Goal: Check status

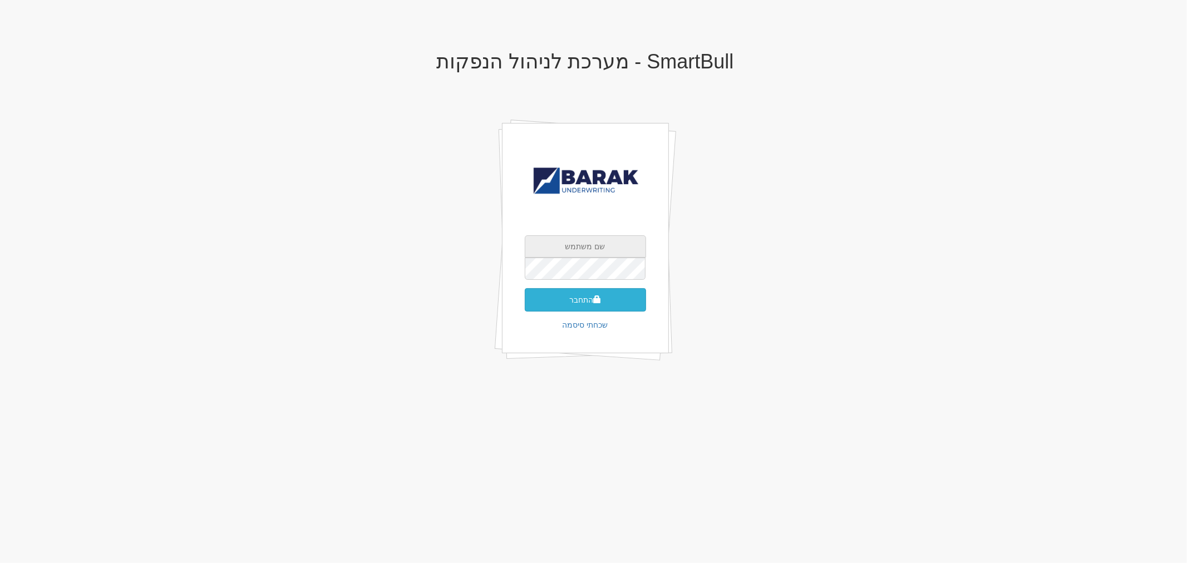
type input "[EMAIL_ADDRESS][DOMAIN_NAME]"
click at [592, 293] on button "התחבר" at bounding box center [585, 299] width 121 height 23
click at [525, 305] on button "התחבר" at bounding box center [585, 316] width 121 height 23
type input "088272"
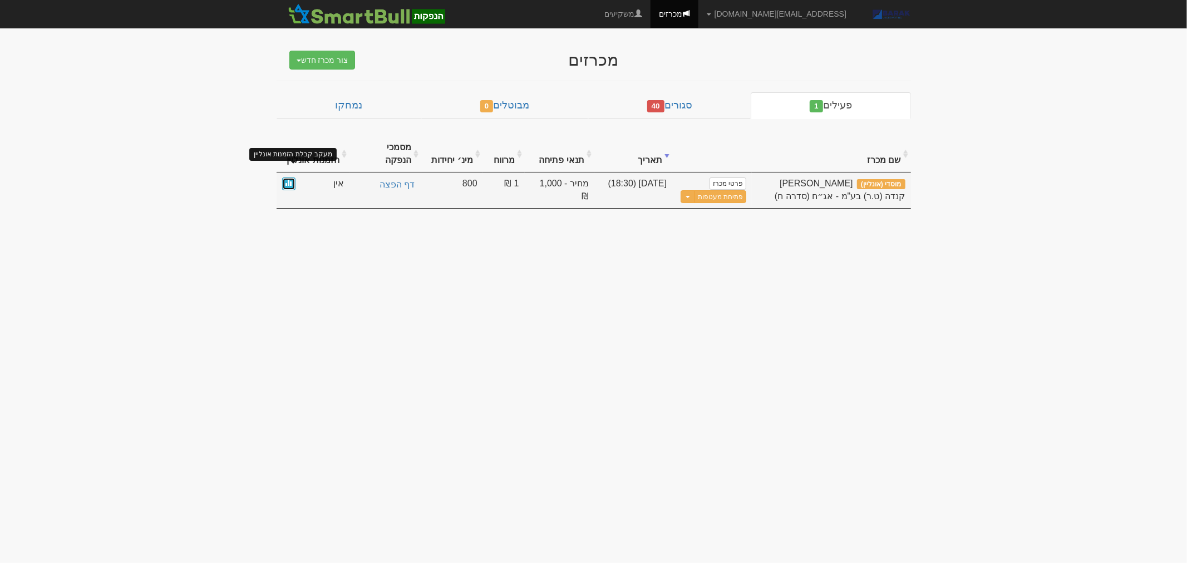
click at [284, 178] on link at bounding box center [288, 184] width 13 height 13
